Goal: Find specific page/section: Find specific page/section

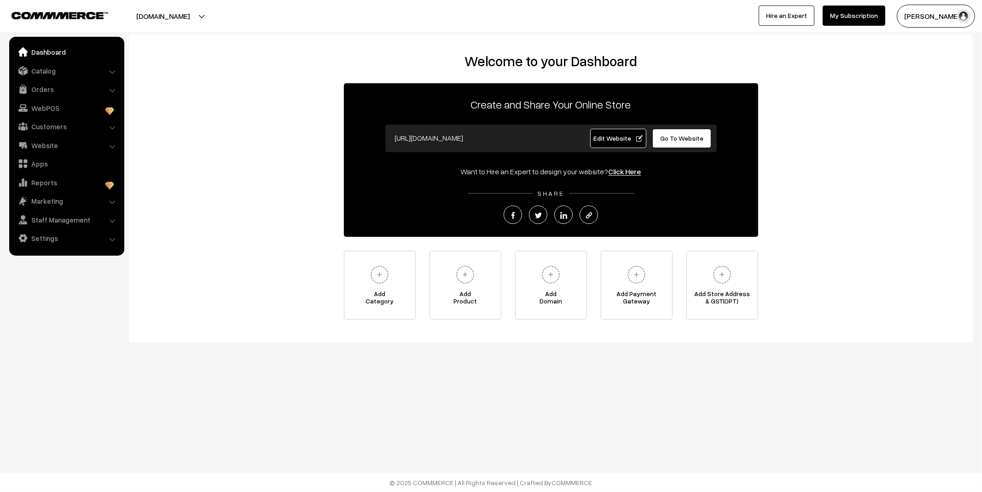
click at [35, 91] on link "Orders" at bounding box center [67, 89] width 110 height 17
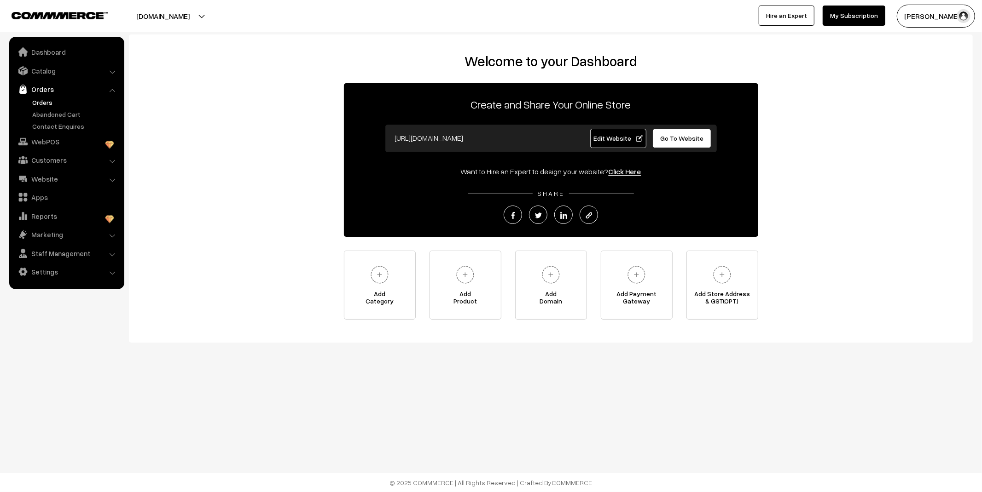
click at [53, 103] on link "Orders" at bounding box center [75, 103] width 91 height 10
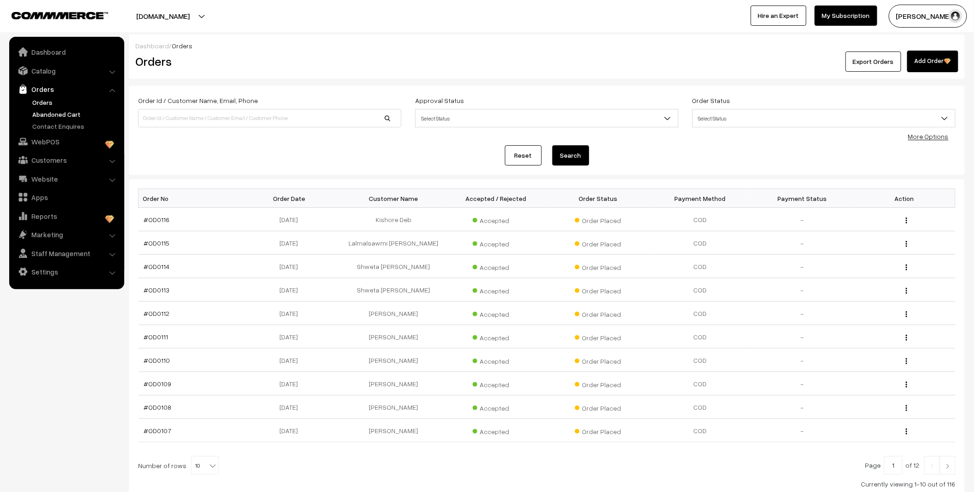
click at [49, 118] on link "Abandoned Cart" at bounding box center [75, 115] width 91 height 10
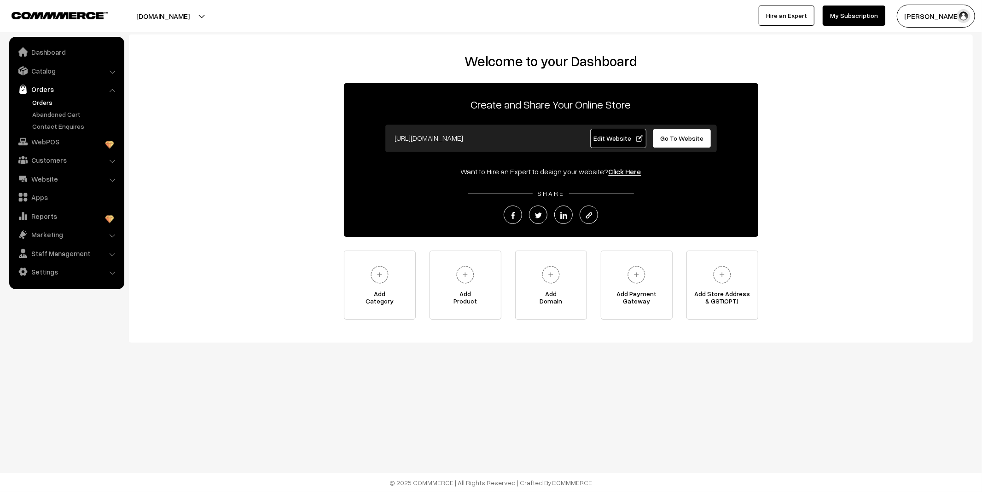
click at [42, 105] on link "Orders" at bounding box center [75, 103] width 91 height 10
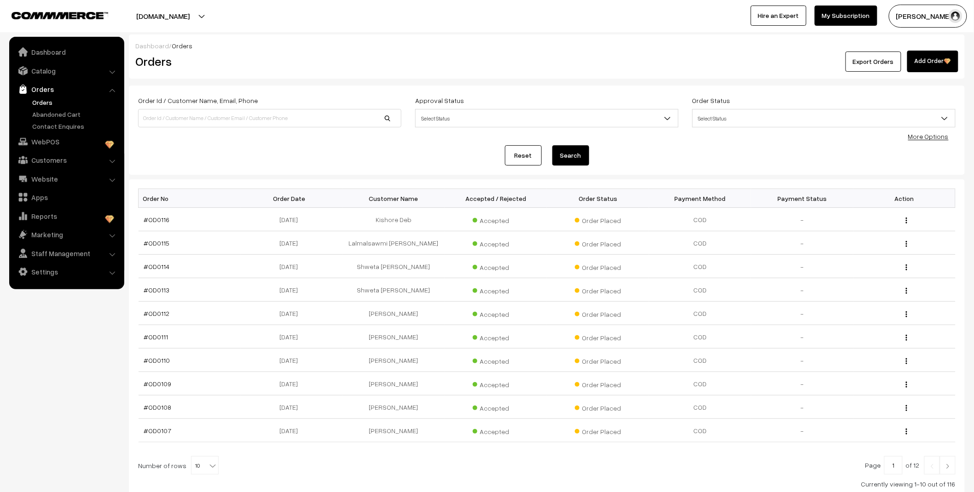
click at [46, 114] on link "Abandoned Cart" at bounding box center [75, 115] width 91 height 10
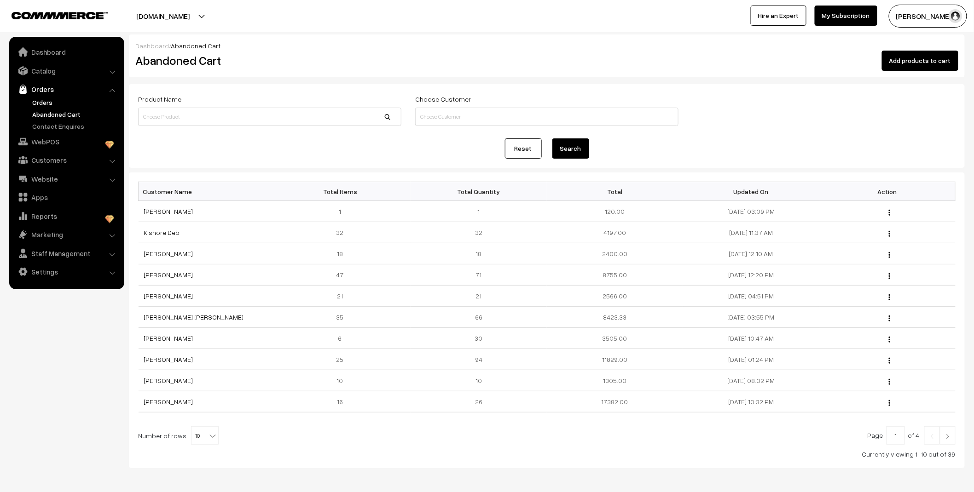
click at [43, 100] on link "Orders" at bounding box center [75, 103] width 91 height 10
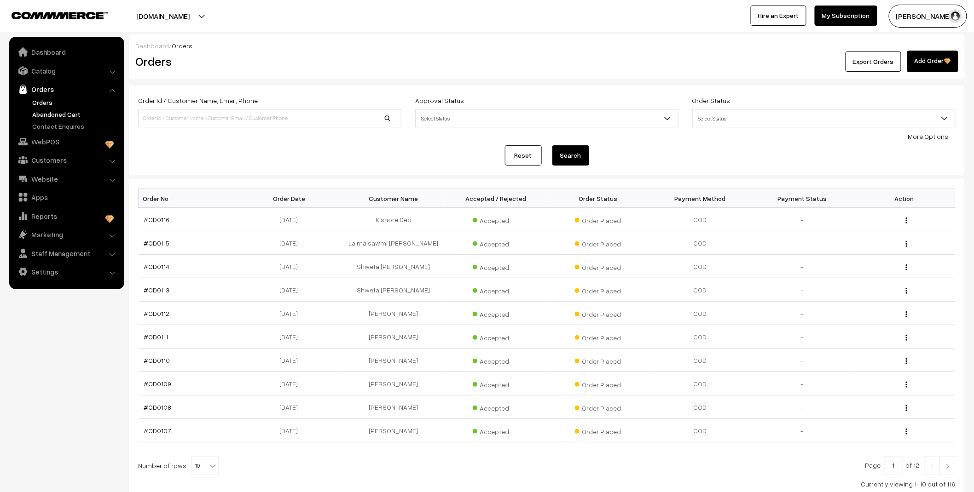
click at [75, 116] on link "Abandoned Cart" at bounding box center [75, 115] width 91 height 10
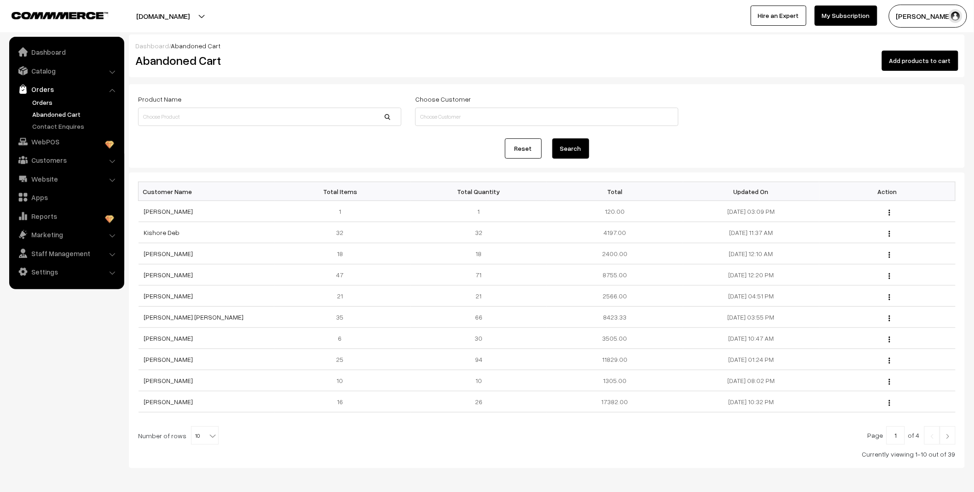
click at [39, 102] on link "Orders" at bounding box center [75, 103] width 91 height 10
